Goal: Task Accomplishment & Management: Manage account settings

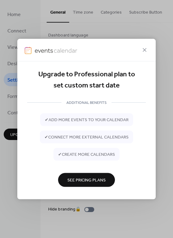
click at [37, 209] on div "Upgrade to Professional plan to set custom start date ADDITIONAL BENEFITS ✔ add…" at bounding box center [86, 119] width 173 height 238
click at [159, 161] on div "Upgrade to Professional plan to set custom start date ADDITIONAL BENEFITS ✔ add…" at bounding box center [86, 119] width 173 height 238
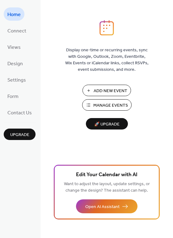
click at [102, 103] on span "Manage Events" at bounding box center [110, 105] width 35 height 6
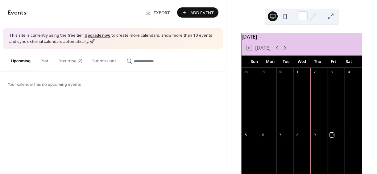
click at [65, 62] on button "Recurring (2)" at bounding box center [70, 60] width 34 height 22
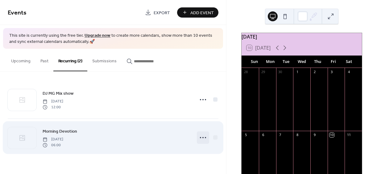
click at [202, 136] on icon at bounding box center [203, 138] width 10 height 10
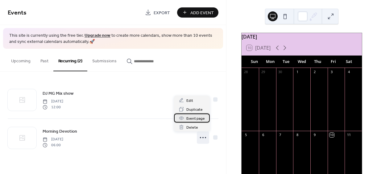
click at [196, 118] on span "Event page" at bounding box center [195, 118] width 19 height 6
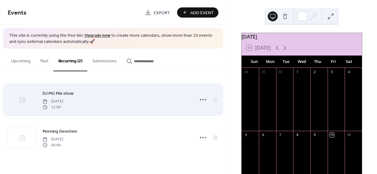
click at [21, 98] on icon at bounding box center [22, 99] width 7 height 7
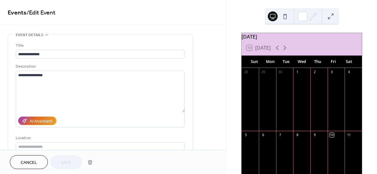
click at [45, 33] on icon at bounding box center [46, 34] width 5 height 5
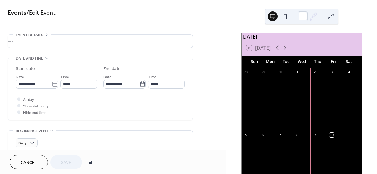
click at [46, 35] on div "•••" at bounding box center [100, 41] width 185 height 13
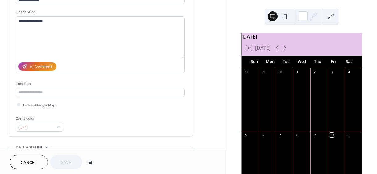
scroll to position [31, 0]
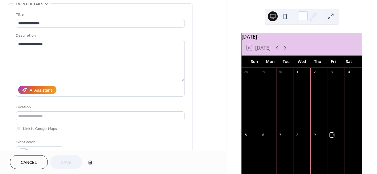
click at [22, 162] on span "Cancel" at bounding box center [29, 163] width 16 height 6
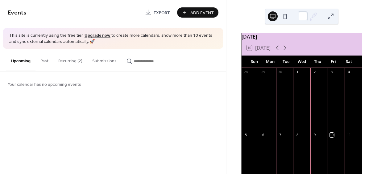
click at [78, 60] on button "Recurring (2)" at bounding box center [70, 60] width 34 height 22
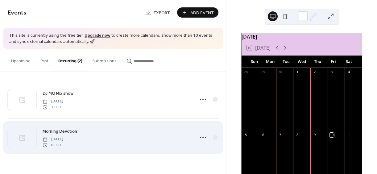
click at [59, 131] on span "Morning Devotion" at bounding box center [60, 131] width 35 height 6
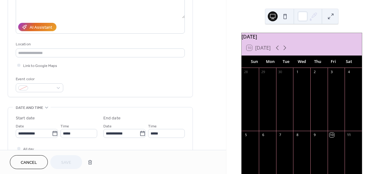
scroll to position [93, 0]
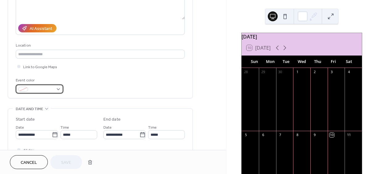
click at [59, 89] on div at bounding box center [40, 89] width 48 height 9
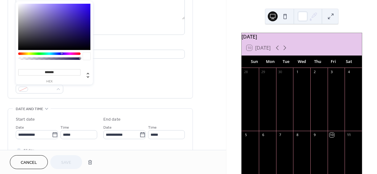
type input "*******"
click at [86, 9] on div at bounding box center [54, 27] width 72 height 46
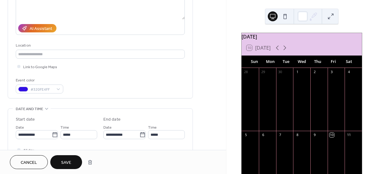
click at [91, 93] on div "Event color #320FE4FF" at bounding box center [100, 85] width 169 height 16
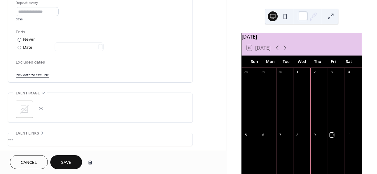
scroll to position [340, 0]
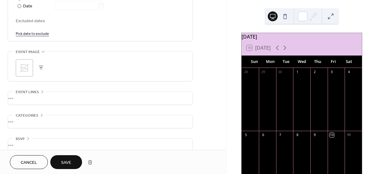
click at [62, 164] on span "Save" at bounding box center [66, 163] width 10 height 6
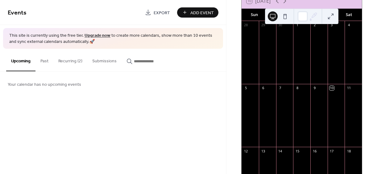
scroll to position [62, 0]
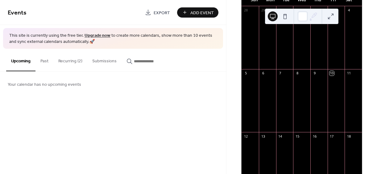
click at [76, 57] on button "Recurring (2)" at bounding box center [70, 60] width 34 height 22
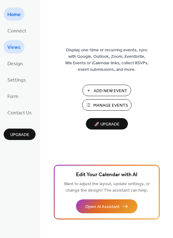
click at [18, 46] on span "Views" at bounding box center [13, 48] width 13 height 10
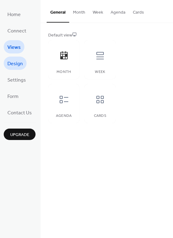
click at [16, 63] on span "Design" at bounding box center [14, 64] width 15 height 10
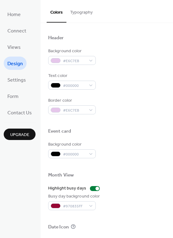
scroll to position [203, 0]
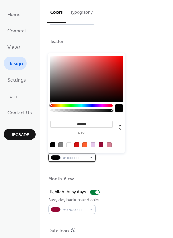
click at [92, 157] on div "#000000" at bounding box center [72, 157] width 48 height 9
click at [76, 143] on div at bounding box center [76, 144] width 5 height 5
type input "*******"
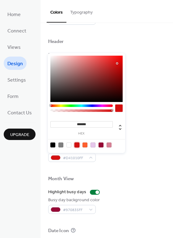
click at [118, 161] on div "Background color #D41010FF" at bounding box center [106, 153] width 117 height 17
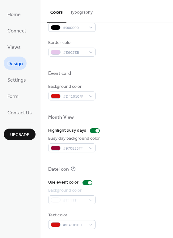
scroll to position [264, 0]
click at [92, 200] on div "#FFFFFF" at bounding box center [72, 199] width 48 height 9
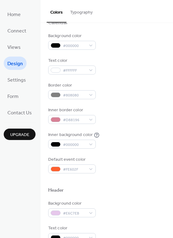
scroll to position [17, 0]
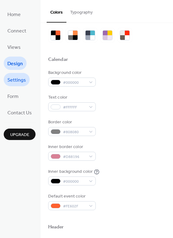
click at [23, 77] on span "Settings" at bounding box center [16, 80] width 19 height 10
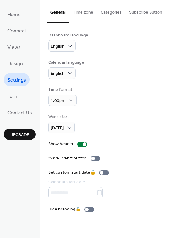
click at [23, 97] on ul "Home Connect Views Design Settings Form Contact Us" at bounding box center [20, 62] width 32 height 111
click at [13, 98] on span "Form" at bounding box center [12, 97] width 11 height 10
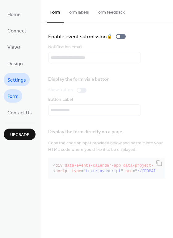
click at [6, 80] on link "Settings" at bounding box center [17, 79] width 26 height 13
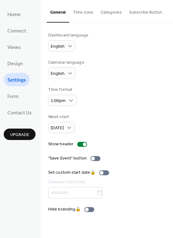
click at [85, 13] on button "Time zone" at bounding box center [83, 11] width 28 height 22
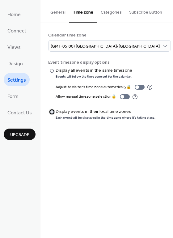
click at [51, 112] on div at bounding box center [52, 112] width 4 height 4
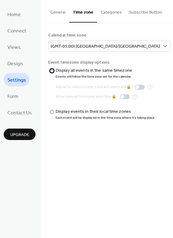
click at [52, 72] on div at bounding box center [52, 71] width 4 height 4
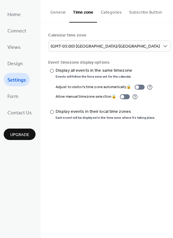
click at [107, 13] on button "Categories" at bounding box center [111, 11] width 28 height 22
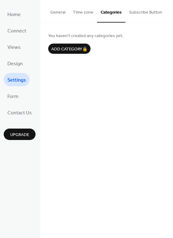
click at [132, 12] on button "Subscribe Button" at bounding box center [145, 11] width 40 height 22
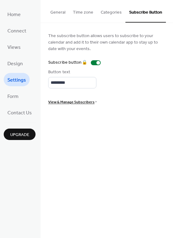
click at [88, 13] on button "Time zone" at bounding box center [83, 11] width 28 height 22
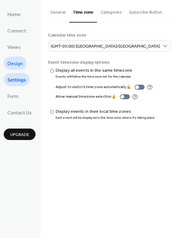
click at [8, 69] on link "Design" at bounding box center [15, 63] width 23 height 13
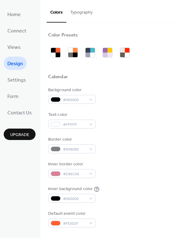
click at [74, 10] on button "Typography" at bounding box center [81, 11] width 30 height 22
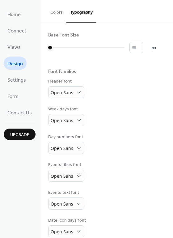
click at [55, 11] on button "Colors" at bounding box center [57, 11] width 20 height 22
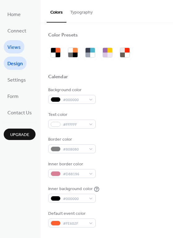
click at [10, 49] on span "Views" at bounding box center [13, 48] width 13 height 10
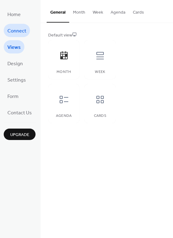
click at [18, 32] on span "Connect" at bounding box center [16, 31] width 19 height 10
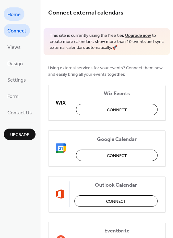
click at [14, 13] on span "Home" at bounding box center [13, 15] width 13 height 10
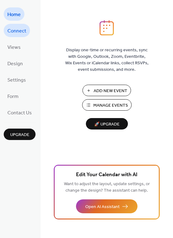
click at [19, 29] on span "Connect" at bounding box center [16, 31] width 19 height 10
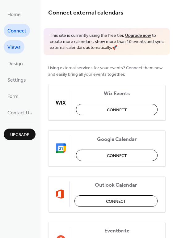
click at [19, 44] on span "Views" at bounding box center [13, 48] width 13 height 10
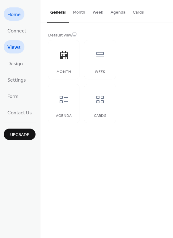
click at [15, 15] on span "Home" at bounding box center [13, 15] width 13 height 10
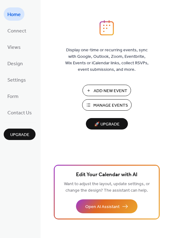
click at [101, 104] on span "Manage Events" at bounding box center [110, 105] width 35 height 6
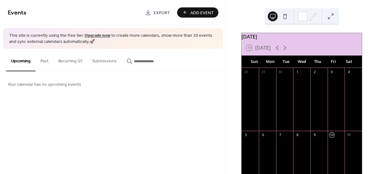
click at [191, 7] on button "Add Event" at bounding box center [197, 12] width 41 height 10
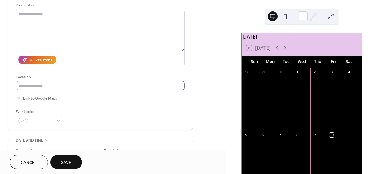
scroll to position [62, 0]
type input "**********"
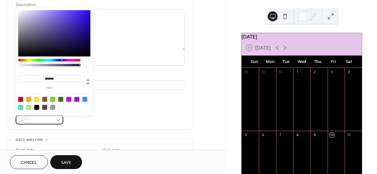
click at [60, 121] on div at bounding box center [40, 119] width 48 height 9
click at [52, 99] on div at bounding box center [52, 99] width 5 height 5
type input "*******"
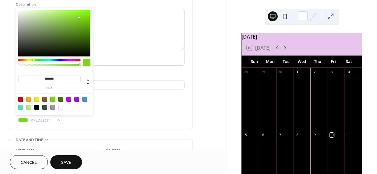
click at [96, 118] on div "Event color #7ED321FF" at bounding box center [100, 116] width 169 height 16
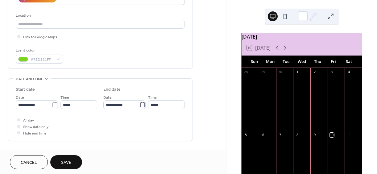
scroll to position [124, 0]
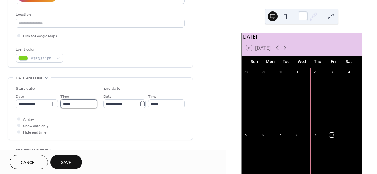
click at [78, 104] on input "*****" at bounding box center [79, 103] width 37 height 9
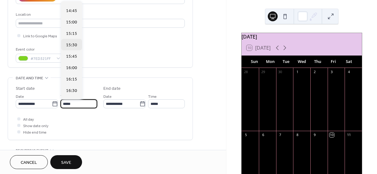
scroll to position [672, 0]
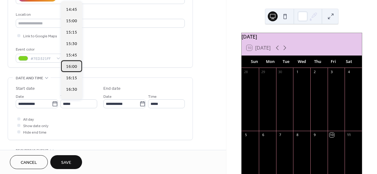
click at [72, 68] on span "16:00" at bounding box center [71, 67] width 11 height 6
type input "*****"
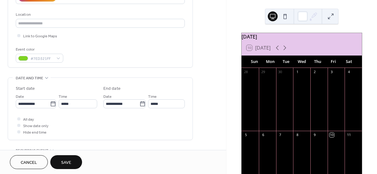
scroll to position [154, 0]
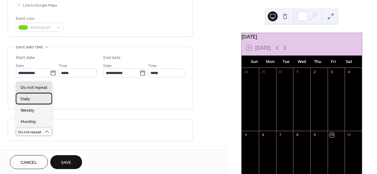
click at [38, 98] on div "Daily" at bounding box center [34, 98] width 36 height 11
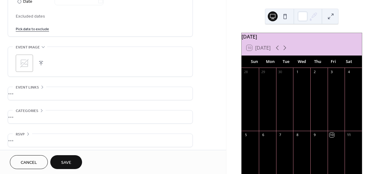
scroll to position [348, 0]
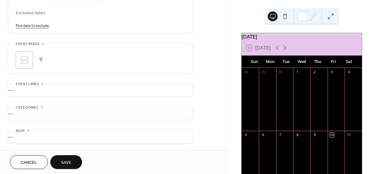
click at [76, 161] on button "Save" at bounding box center [66, 162] width 32 height 14
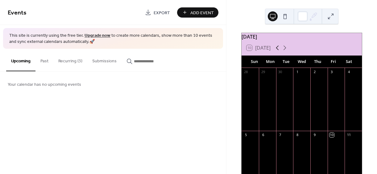
click at [280, 50] on icon at bounding box center [277, 47] width 7 height 7
click at [284, 51] on icon at bounding box center [284, 47] width 7 height 7
click at [76, 62] on button "Recurring (3)" at bounding box center [70, 60] width 34 height 22
